Goal: Transaction & Acquisition: Purchase product/service

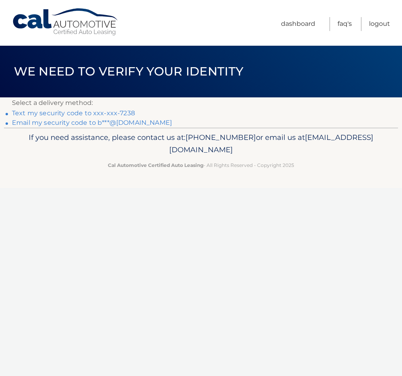
click at [69, 111] on link "Text my security code to xxx-xxx-7238" at bounding box center [73, 113] width 123 height 8
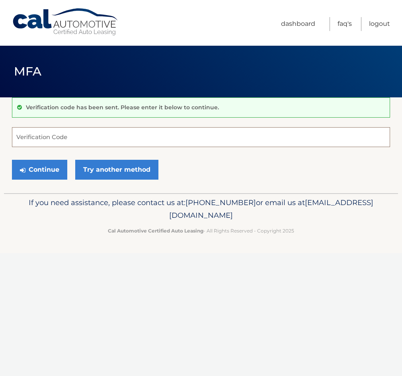
click at [88, 135] on input "Verification Code" at bounding box center [201, 137] width 378 height 20
type input "166484"
click at [31, 170] on button "Continue" at bounding box center [39, 170] width 55 height 20
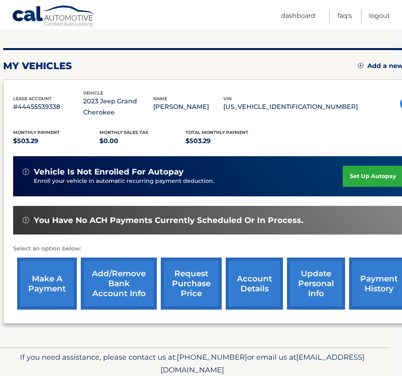
scroll to position [85, 8]
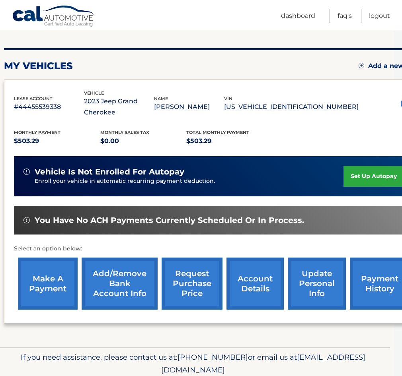
click at [46, 275] on link "make a payment" at bounding box center [48, 284] width 60 height 52
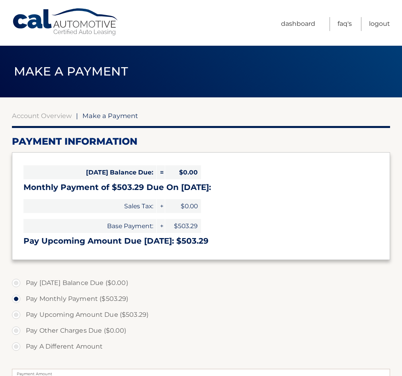
select select "NDU1MmRjYmEtN2Y3ZS00ZTRlLWIyOWUtNWE1NTJiNzA4YzYz"
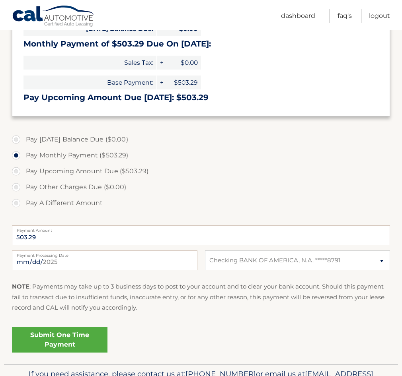
scroll to position [144, 0]
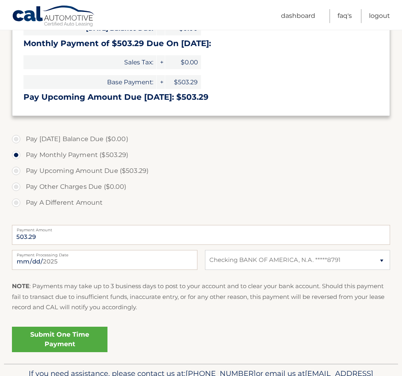
click at [52, 338] on link "Submit One Time Payment" at bounding box center [60, 339] width 96 height 25
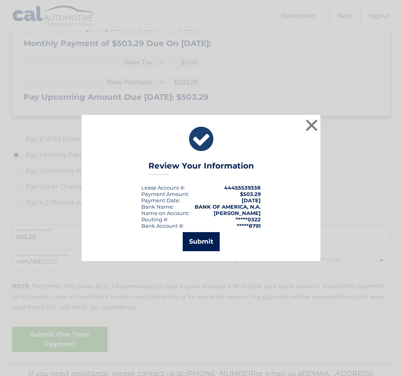
click at [205, 237] on button "Submit" at bounding box center [201, 241] width 37 height 19
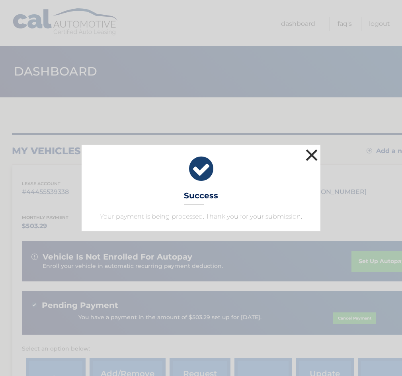
click at [310, 153] on button "×" at bounding box center [312, 155] width 16 height 16
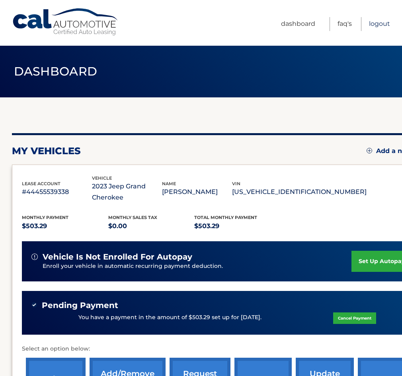
click at [378, 23] on link "Logout" at bounding box center [379, 24] width 21 height 14
